Goal: Task Accomplishment & Management: Manage account settings

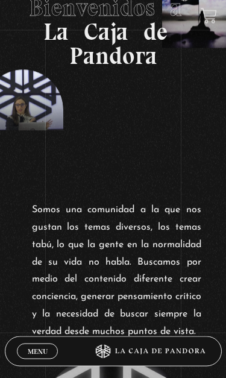
scroll to position [139, 0]
click at [32, 328] on span "Menu" at bounding box center [38, 351] width 20 height 7
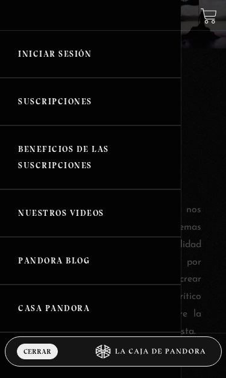
click at [34, 58] on link "Iniciar Sesión" at bounding box center [90, 54] width 181 height 48
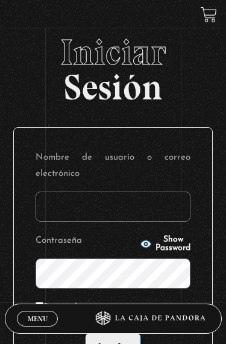
click at [90, 207] on input "Nombre de usuario o correo electrónico" at bounding box center [113, 207] width 155 height 30
click at [73, 207] on input "Nombre de usuario o correo electrónico" at bounding box center [113, 207] width 155 height 30
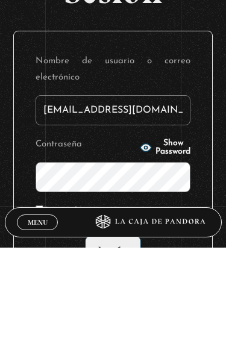
type input "[EMAIL_ADDRESS][DOMAIN_NAME]"
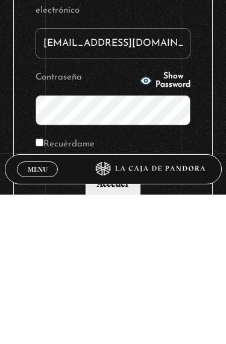
scroll to position [163, 0]
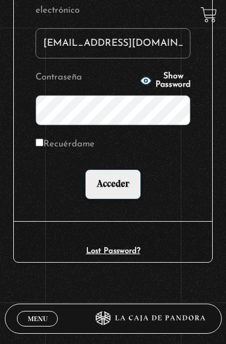
click at [121, 178] on input "Acceder" at bounding box center [112, 184] width 55 height 30
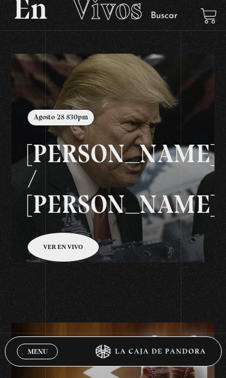
scroll to position [76, 0]
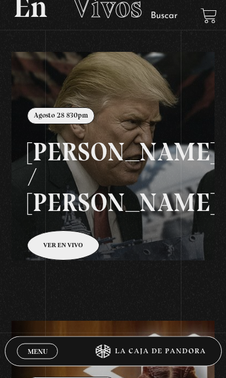
click at [80, 216] on link at bounding box center [124, 241] width 226 height 378
